Goal: Information Seeking & Learning: Learn about a topic

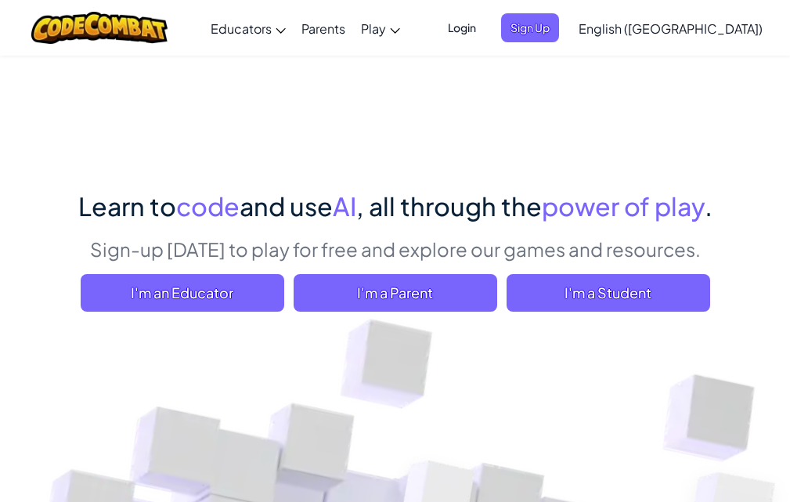
click at [662, 278] on span "I'm a Student" at bounding box center [608, 293] width 204 height 38
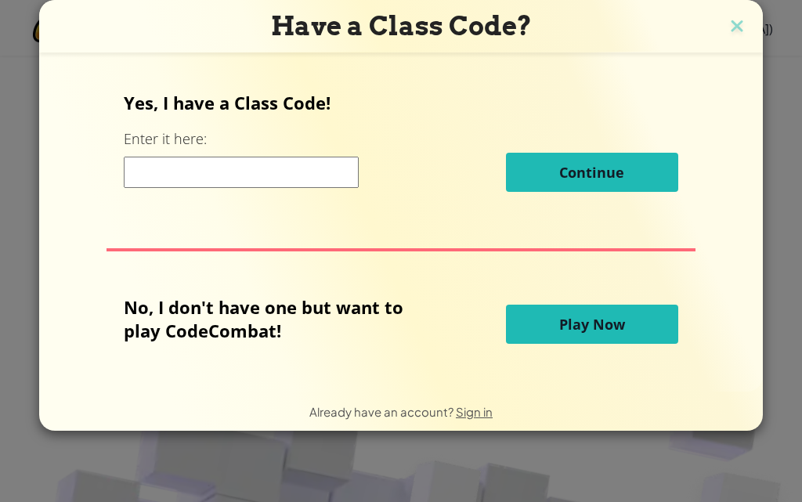
drag, startPoint x: 693, startPoint y: 305, endPoint x: 673, endPoint y: 319, distance: 24.1
click at [688, 308] on div "Yes, I have a Class Code! Enter it here: Continue No, I don't have one but want…" at bounding box center [401, 222] width 692 height 307
click at [658, 325] on button "Play Now" at bounding box center [592, 323] width 172 height 39
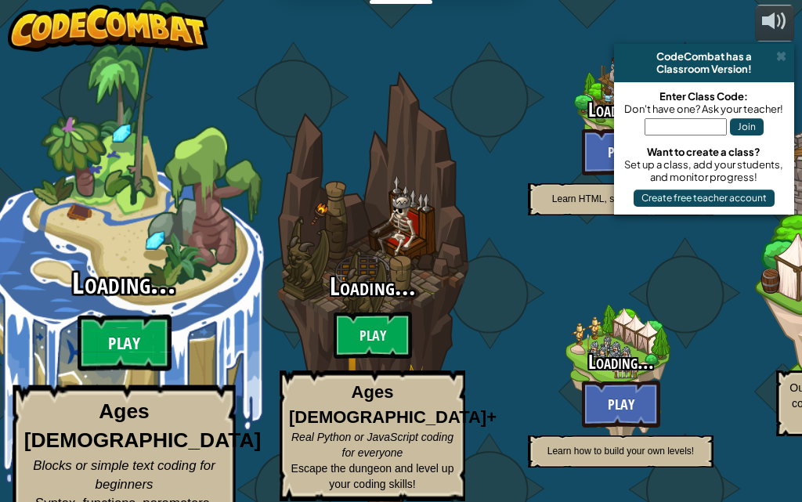
click at [128, 322] on btn "Play" at bounding box center [124, 343] width 94 height 56
